Goal: Task Accomplishment & Management: Use online tool/utility

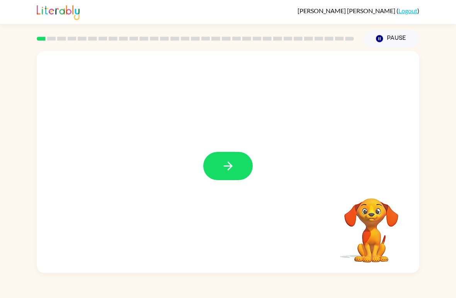
click at [233, 161] on icon "button" at bounding box center [228, 166] width 14 height 14
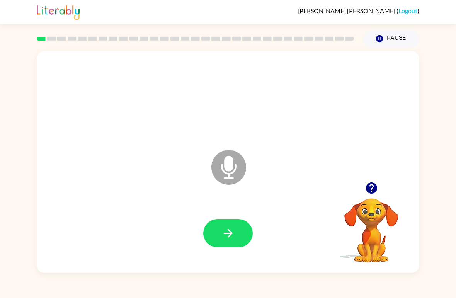
click at [238, 228] on button "button" at bounding box center [227, 233] width 49 height 28
click at [234, 239] on icon "button" at bounding box center [228, 233] width 14 height 14
click at [238, 238] on button "button" at bounding box center [227, 233] width 49 height 28
click at [239, 235] on button "button" at bounding box center [227, 233] width 49 height 28
click at [231, 232] on icon "button" at bounding box center [227, 233] width 9 height 9
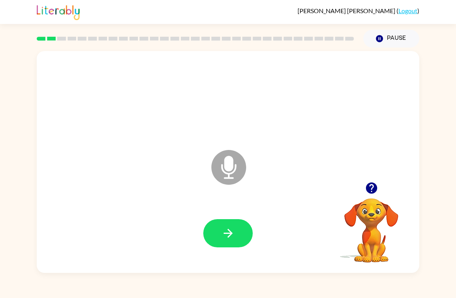
click at [227, 237] on icon "button" at bounding box center [228, 233] width 14 height 14
click at [237, 235] on button "button" at bounding box center [227, 233] width 49 height 28
click at [236, 238] on button "button" at bounding box center [227, 233] width 49 height 28
click at [231, 236] on icon "button" at bounding box center [228, 233] width 14 height 14
click at [232, 239] on icon "button" at bounding box center [228, 233] width 14 height 14
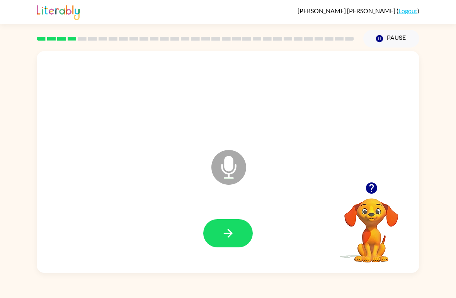
click at [229, 237] on icon "button" at bounding box center [228, 233] width 14 height 14
click at [240, 240] on button "button" at bounding box center [227, 233] width 49 height 28
click at [230, 232] on icon "button" at bounding box center [227, 233] width 9 height 9
click at [233, 232] on icon "button" at bounding box center [228, 233] width 14 height 14
click at [226, 237] on icon "button" at bounding box center [228, 233] width 14 height 14
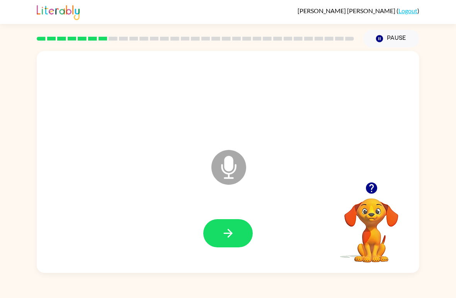
click at [239, 231] on button "button" at bounding box center [227, 233] width 49 height 28
click at [225, 232] on icon "button" at bounding box center [228, 233] width 14 height 14
click at [234, 231] on icon "button" at bounding box center [228, 233] width 14 height 14
click at [233, 221] on button "button" at bounding box center [227, 233] width 49 height 28
click at [219, 245] on button "button" at bounding box center [227, 233] width 49 height 28
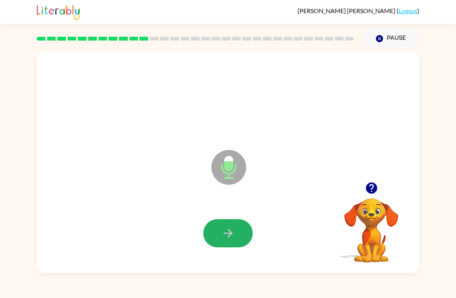
click at [237, 239] on button "button" at bounding box center [227, 233] width 49 height 28
click at [234, 228] on icon "button" at bounding box center [228, 233] width 14 height 14
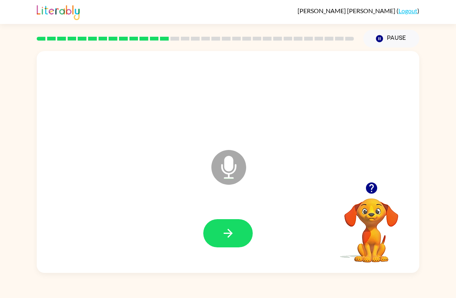
click at [221, 237] on icon "button" at bounding box center [228, 233] width 14 height 14
click at [229, 239] on icon "button" at bounding box center [228, 233] width 14 height 14
click at [217, 247] on button "button" at bounding box center [227, 233] width 49 height 28
click at [239, 223] on button "button" at bounding box center [227, 233] width 49 height 28
click at [240, 234] on button "button" at bounding box center [227, 233] width 49 height 28
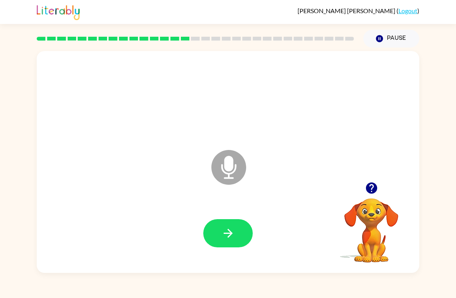
click at [235, 228] on button "button" at bounding box center [227, 233] width 49 height 28
click at [230, 232] on icon "button" at bounding box center [227, 233] width 9 height 9
click at [217, 243] on button "button" at bounding box center [227, 233] width 49 height 28
click at [231, 244] on button "button" at bounding box center [227, 233] width 49 height 28
click at [227, 240] on icon "button" at bounding box center [228, 233] width 14 height 14
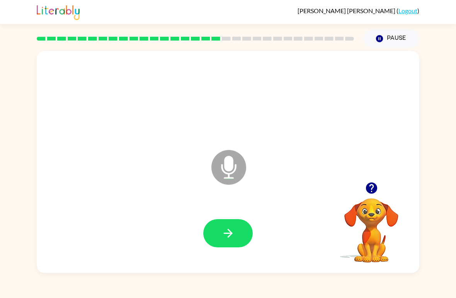
click at [234, 233] on icon "button" at bounding box center [228, 233] width 14 height 14
click at [237, 247] on button "button" at bounding box center [227, 233] width 49 height 28
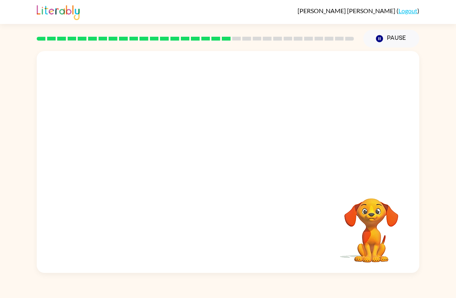
click at [385, 230] on video "Your browser must support playing .mp4 files to use Literably. Please try using…" at bounding box center [371, 224] width 77 height 77
click at [377, 234] on video "Your browser must support playing .mp4 files to use Literably. Please try using…" at bounding box center [371, 224] width 77 height 77
click at [388, 218] on video "Your browser must support playing .mp4 files to use Literably. Please try using…" at bounding box center [371, 224] width 77 height 77
click at [383, 219] on video "Your browser must support playing .mp4 files to use Literably. Please try using…" at bounding box center [371, 224] width 77 height 77
click at [380, 216] on video "Your browser must support playing .mp4 files to use Literably. Please try using…" at bounding box center [371, 224] width 77 height 77
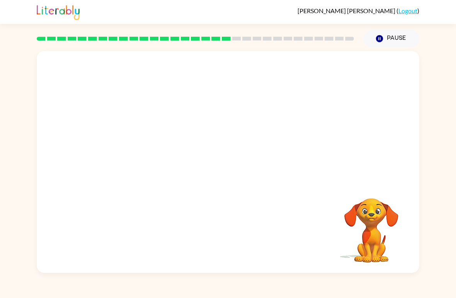
click at [381, 221] on video "Your browser must support playing .mp4 files to use Literably. Please try using…" at bounding box center [371, 224] width 77 height 77
click at [380, 221] on video "Your browser must support playing .mp4 files to use Literably. Please try using…" at bounding box center [371, 224] width 77 height 77
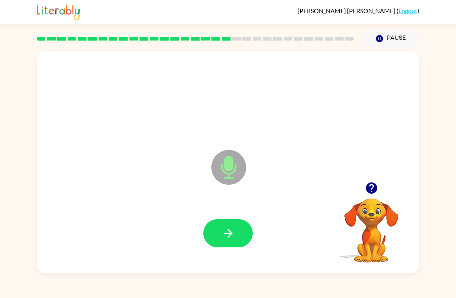
click at [229, 262] on div at bounding box center [227, 234] width 367 height 64
click at [219, 236] on button "button" at bounding box center [227, 233] width 49 height 28
click at [220, 243] on button "button" at bounding box center [227, 233] width 49 height 28
click at [231, 232] on icon "button" at bounding box center [227, 233] width 9 height 9
click at [216, 238] on button "button" at bounding box center [227, 233] width 49 height 28
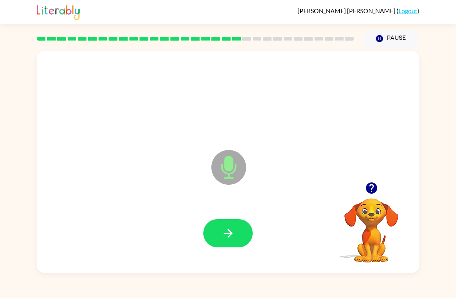
click at [228, 234] on icon "button" at bounding box center [227, 233] width 9 height 9
click at [231, 243] on button "button" at bounding box center [227, 233] width 49 height 28
click at [239, 232] on button "button" at bounding box center [227, 233] width 49 height 28
click at [216, 234] on button "button" at bounding box center [227, 233] width 49 height 28
click at [236, 233] on button "button" at bounding box center [227, 233] width 49 height 28
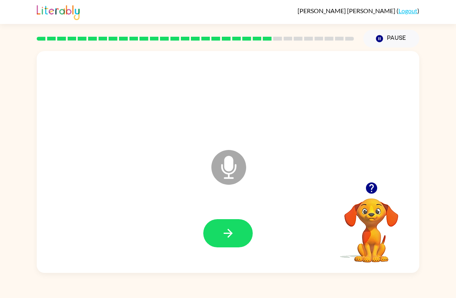
click at [224, 238] on icon "button" at bounding box center [228, 233] width 14 height 14
click at [224, 228] on icon "button" at bounding box center [228, 233] width 14 height 14
click at [228, 235] on icon "button" at bounding box center [228, 233] width 14 height 14
click at [224, 237] on icon "button" at bounding box center [228, 233] width 14 height 14
click at [229, 242] on button "button" at bounding box center [227, 233] width 49 height 28
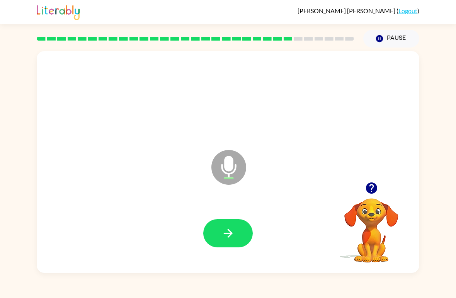
click at [227, 226] on button "button" at bounding box center [227, 233] width 49 height 28
click at [241, 223] on button "button" at bounding box center [227, 233] width 49 height 28
click at [232, 231] on icon "button" at bounding box center [228, 233] width 14 height 14
click at [233, 242] on button "button" at bounding box center [227, 233] width 49 height 28
click at [231, 231] on icon "button" at bounding box center [228, 233] width 14 height 14
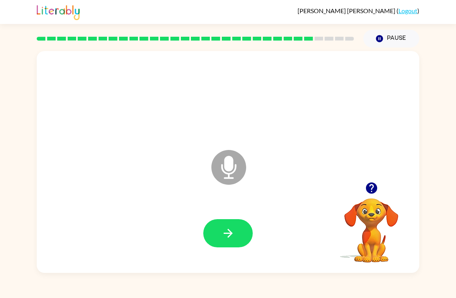
click at [223, 245] on button "button" at bounding box center [227, 233] width 49 height 28
click at [234, 218] on div at bounding box center [227, 234] width 367 height 64
click at [228, 234] on icon "button" at bounding box center [227, 233] width 9 height 9
click at [234, 241] on button "button" at bounding box center [227, 233] width 49 height 28
click at [232, 239] on icon "button" at bounding box center [228, 233] width 14 height 14
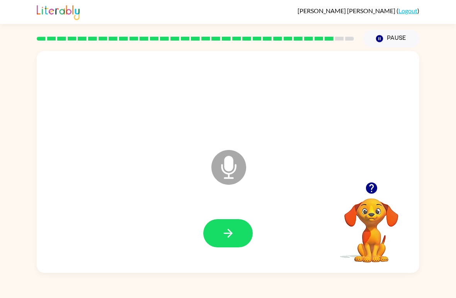
click at [234, 238] on icon "button" at bounding box center [228, 233] width 14 height 14
click at [233, 231] on icon "button" at bounding box center [228, 233] width 14 height 14
click at [231, 247] on button "button" at bounding box center [227, 233] width 49 height 28
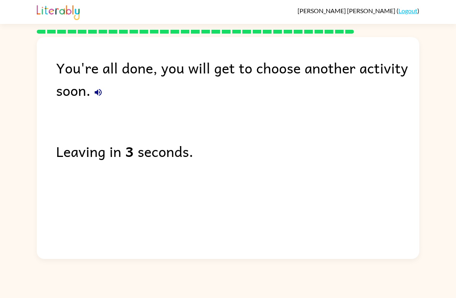
click at [104, 90] on button "button" at bounding box center [97, 92] width 15 height 15
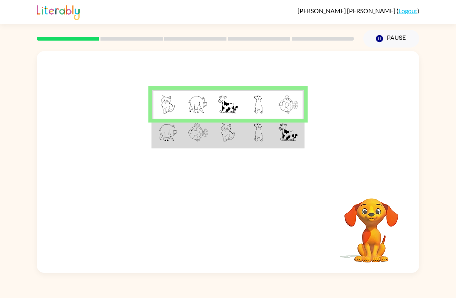
click at [280, 141] on img at bounding box center [288, 132] width 19 height 18
click at [216, 138] on td at bounding box center [228, 133] width 30 height 29
click at [217, 133] on td at bounding box center [228, 133] width 30 height 29
click at [255, 132] on img at bounding box center [258, 132] width 9 height 18
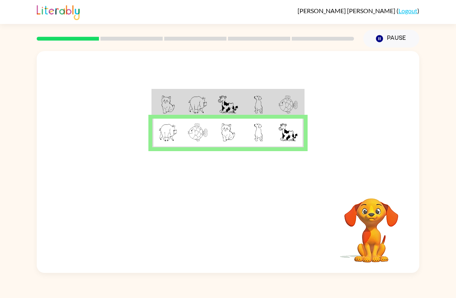
click at [325, 174] on div at bounding box center [228, 116] width 382 height 131
click at [78, 31] on div at bounding box center [195, 38] width 326 height 27
click at [241, 234] on button "button" at bounding box center [227, 229] width 49 height 28
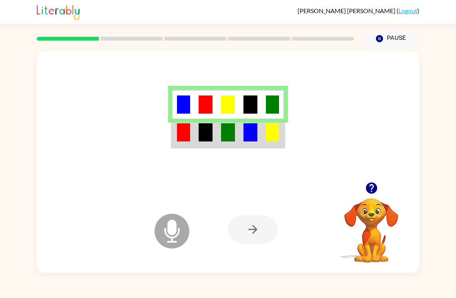
click at [245, 142] on td at bounding box center [250, 133] width 22 height 29
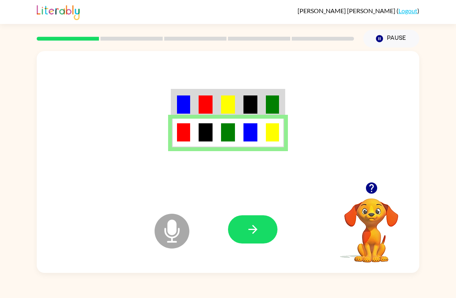
click at [265, 231] on button "button" at bounding box center [252, 229] width 49 height 28
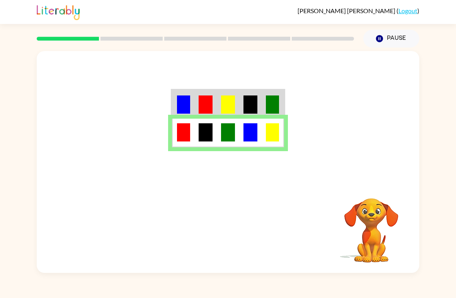
click at [409, 196] on video "Your browser must support playing .mp4 files to use Literably. Please try using…" at bounding box center [371, 224] width 77 height 77
click at [380, 227] on video "Your browser must support playing .mp4 files to use Literably. Please try using…" at bounding box center [371, 224] width 77 height 77
click at [391, 223] on video "Your browser must support playing .mp4 files to use Literably. Please try using…" at bounding box center [371, 224] width 77 height 77
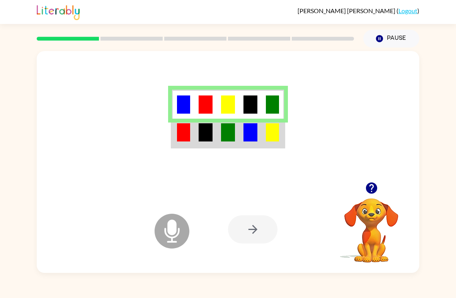
click at [261, 123] on td at bounding box center [250, 133] width 22 height 29
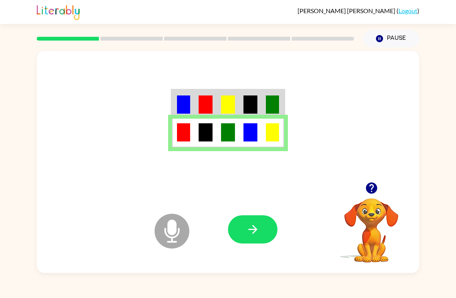
click at [263, 224] on button "button" at bounding box center [252, 229] width 49 height 28
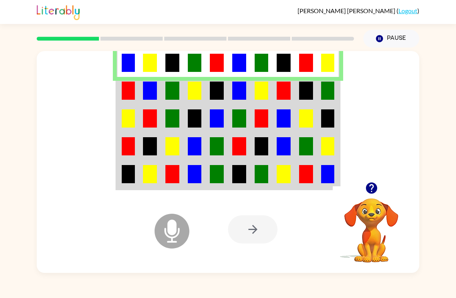
click at [136, 101] on td at bounding box center [128, 91] width 22 height 28
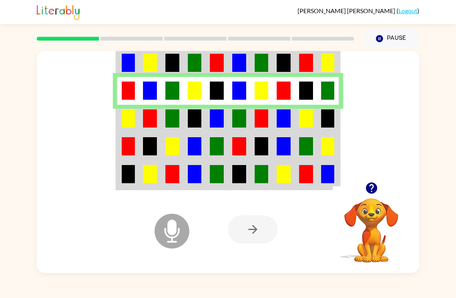
click at [160, 124] on td at bounding box center [150, 119] width 22 height 28
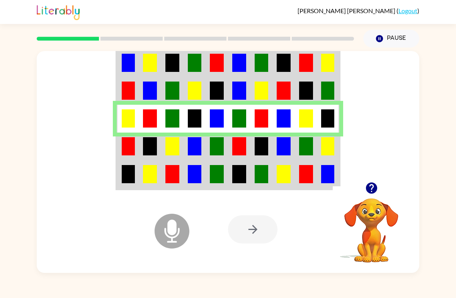
click at [231, 156] on td at bounding box center [239, 146] width 22 height 28
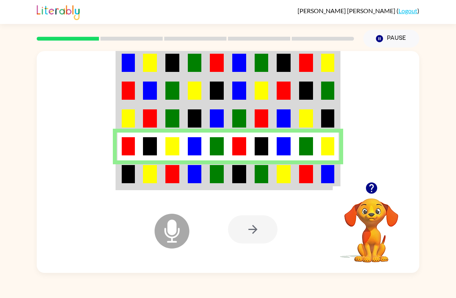
click at [138, 187] on td at bounding box center [128, 174] width 22 height 29
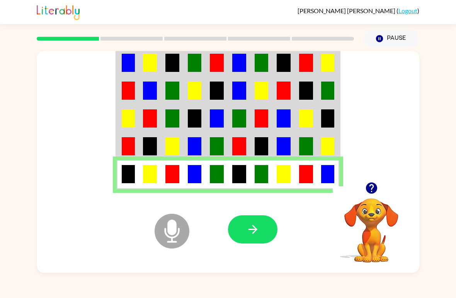
click at [264, 234] on button "button" at bounding box center [252, 229] width 49 height 28
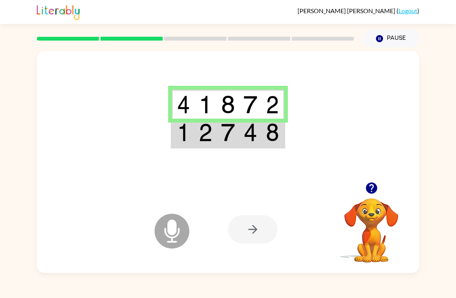
click at [223, 132] on img at bounding box center [228, 132] width 14 height 18
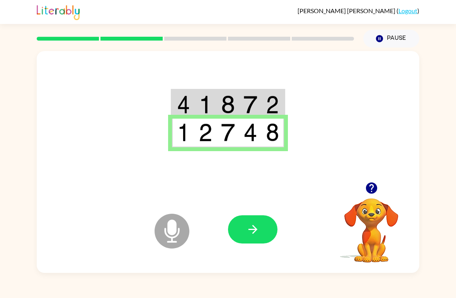
click at [268, 237] on button "button" at bounding box center [252, 229] width 49 height 28
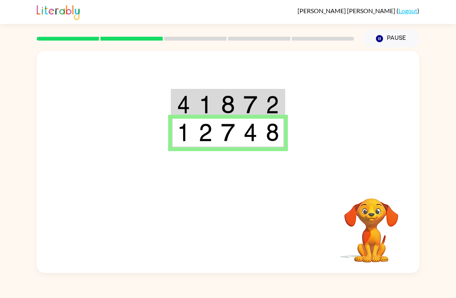
click at [367, 233] on video "Your browser must support playing .mp4 files to use Literably. Please try using…" at bounding box center [371, 224] width 77 height 77
click at [366, 233] on video "Your browser must support playing .mp4 files to use Literably. Please try using…" at bounding box center [371, 224] width 77 height 77
click at [383, 38] on icon "Pause" at bounding box center [379, 38] width 8 height 8
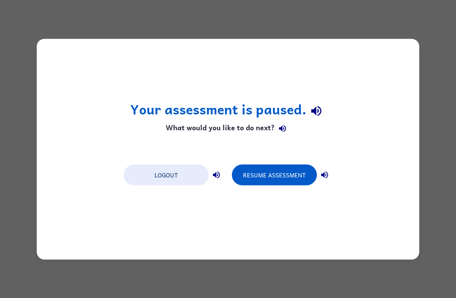
click at [296, 178] on button "Resume Assessment" at bounding box center [274, 174] width 85 height 21
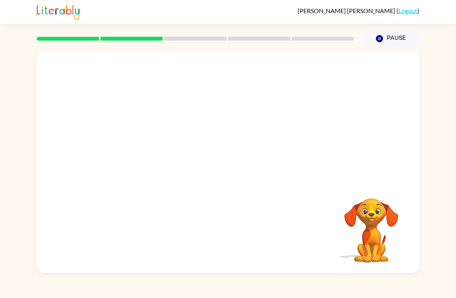
click at [334, 171] on div at bounding box center [228, 116] width 382 height 131
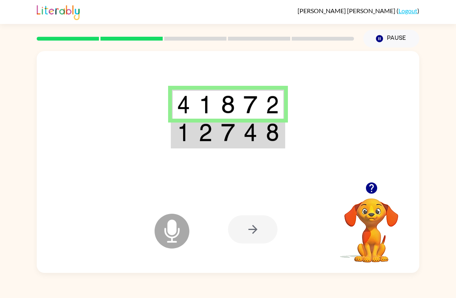
click at [216, 137] on td at bounding box center [205, 133] width 22 height 29
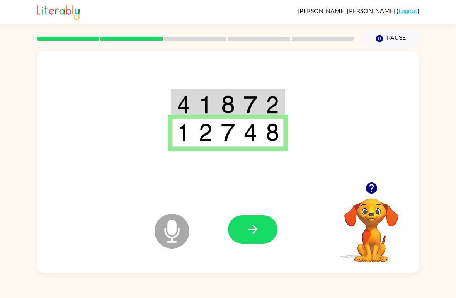
click at [253, 234] on icon "button" at bounding box center [252, 229] width 9 height 9
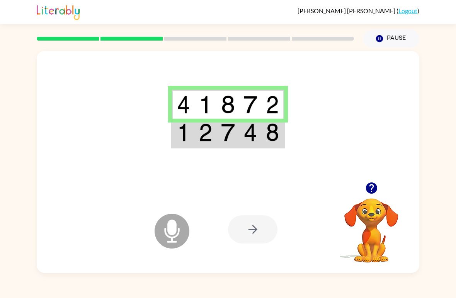
click at [253, 144] on td at bounding box center [250, 133] width 22 height 29
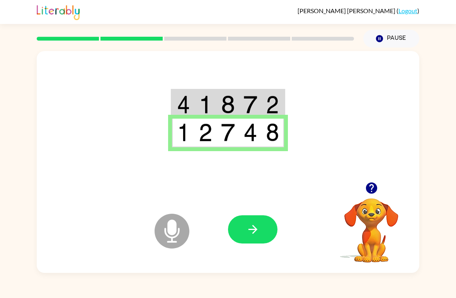
click at [255, 239] on button "button" at bounding box center [252, 229] width 49 height 28
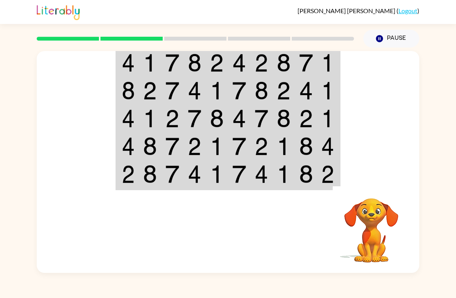
click at [159, 64] on td at bounding box center [150, 62] width 22 height 29
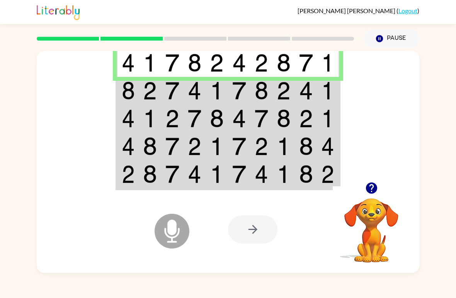
click at [150, 95] on img at bounding box center [150, 91] width 14 height 18
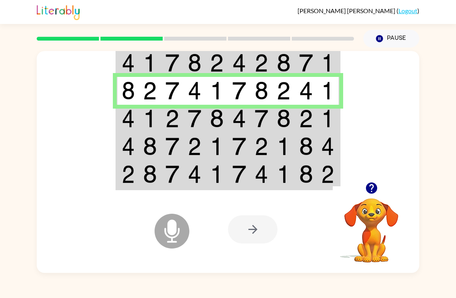
click at [131, 121] on img at bounding box center [128, 118] width 13 height 18
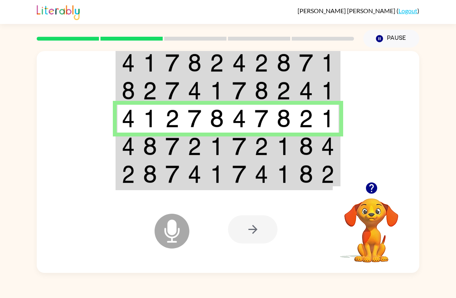
click at [324, 173] on img at bounding box center [327, 174] width 13 height 18
click at [297, 175] on td at bounding box center [306, 174] width 22 height 29
click at [282, 141] on img at bounding box center [284, 146] width 14 height 18
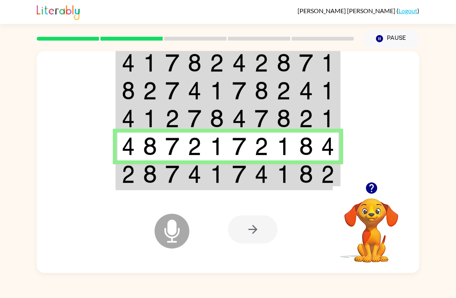
click at [247, 175] on td at bounding box center [239, 174] width 22 height 29
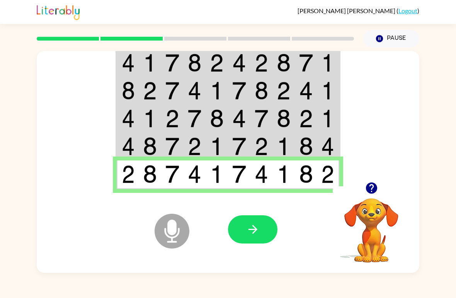
click at [260, 226] on button "button" at bounding box center [252, 229] width 49 height 28
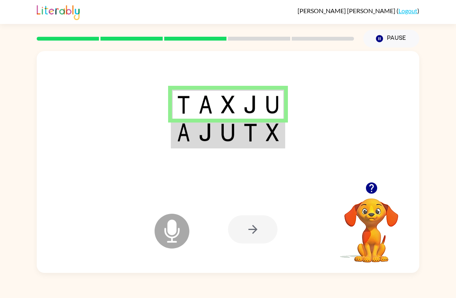
click at [253, 129] on img at bounding box center [250, 132] width 14 height 18
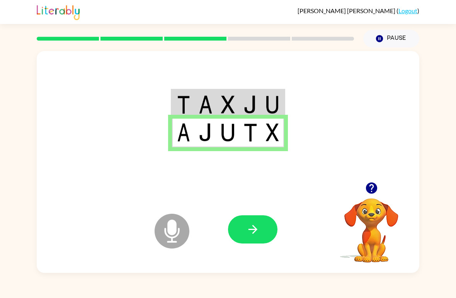
click at [261, 229] on button "button" at bounding box center [252, 229] width 49 height 28
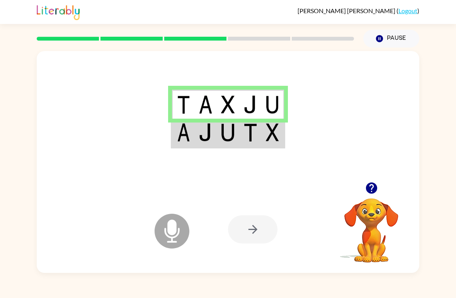
click at [258, 146] on td at bounding box center [250, 133] width 22 height 29
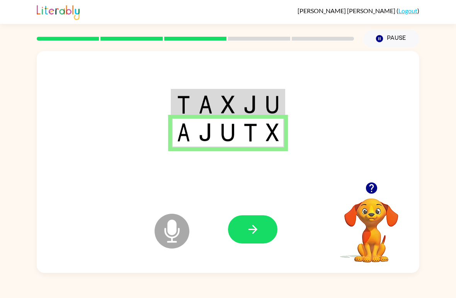
click at [248, 237] on button "button" at bounding box center [252, 229] width 49 height 28
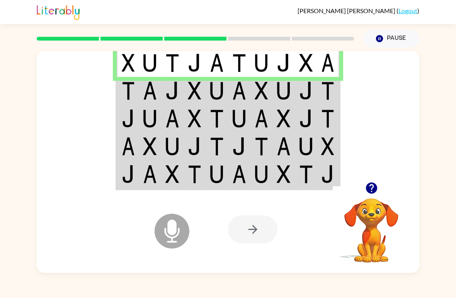
click at [139, 85] on td at bounding box center [150, 91] width 22 height 28
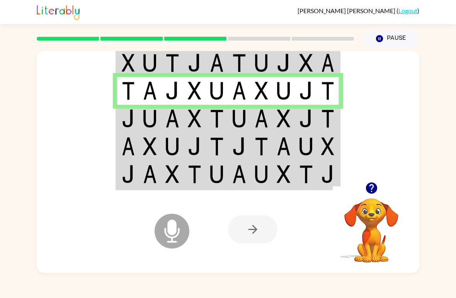
click at [170, 126] on img at bounding box center [172, 118] width 14 height 18
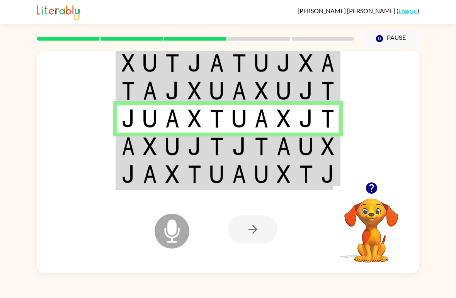
click at [295, 147] on td at bounding box center [306, 146] width 22 height 28
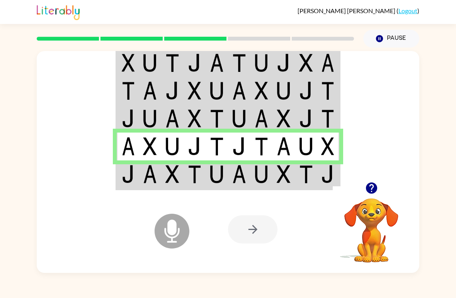
click at [263, 167] on img at bounding box center [262, 174] width 14 height 18
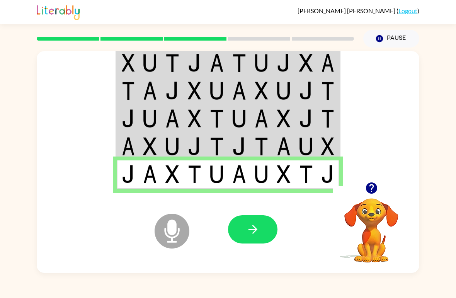
click at [258, 227] on icon "button" at bounding box center [253, 230] width 14 height 14
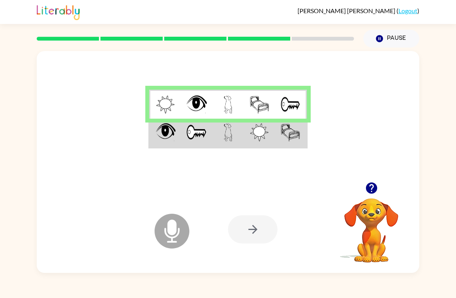
click at [179, 146] on td at bounding box center [164, 133] width 31 height 29
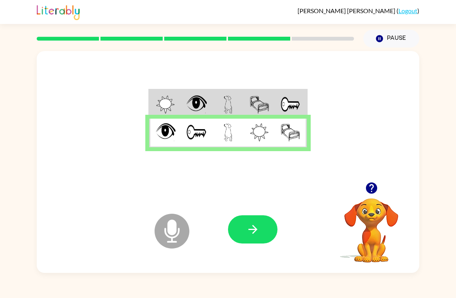
click at [261, 234] on button "button" at bounding box center [252, 229] width 49 height 28
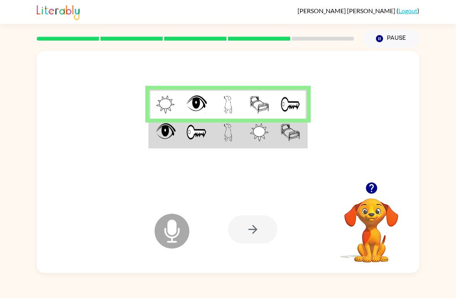
click at [240, 133] on td at bounding box center [227, 133] width 31 height 29
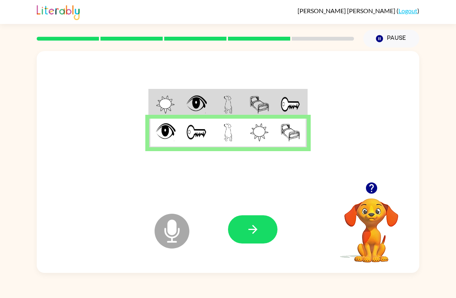
click at [261, 223] on button "button" at bounding box center [252, 229] width 49 height 28
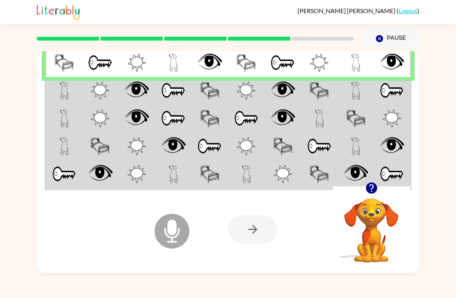
click at [57, 100] on td at bounding box center [64, 91] width 37 height 28
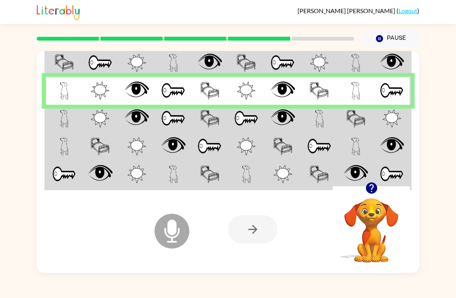
click at [85, 124] on td at bounding box center [100, 119] width 37 height 28
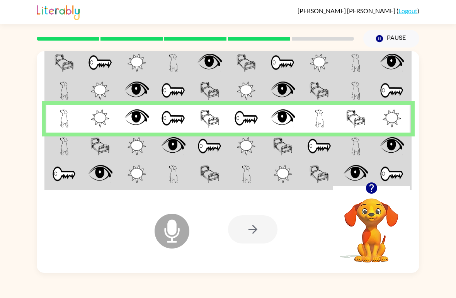
click at [63, 149] on img at bounding box center [64, 146] width 9 height 18
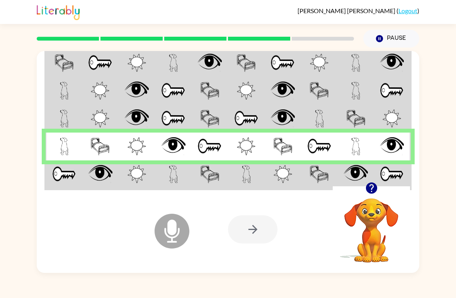
click at [290, 174] on img at bounding box center [282, 174] width 19 height 18
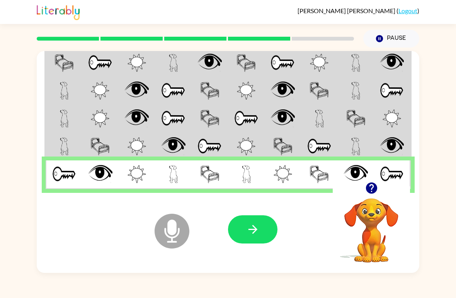
click at [260, 234] on button "button" at bounding box center [252, 229] width 49 height 28
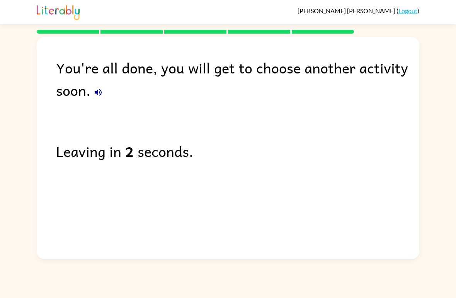
click at [100, 83] on div "You're all done, you will get to choose another activity soon." at bounding box center [237, 78] width 363 height 45
